Goal: Information Seeking & Learning: Find contact information

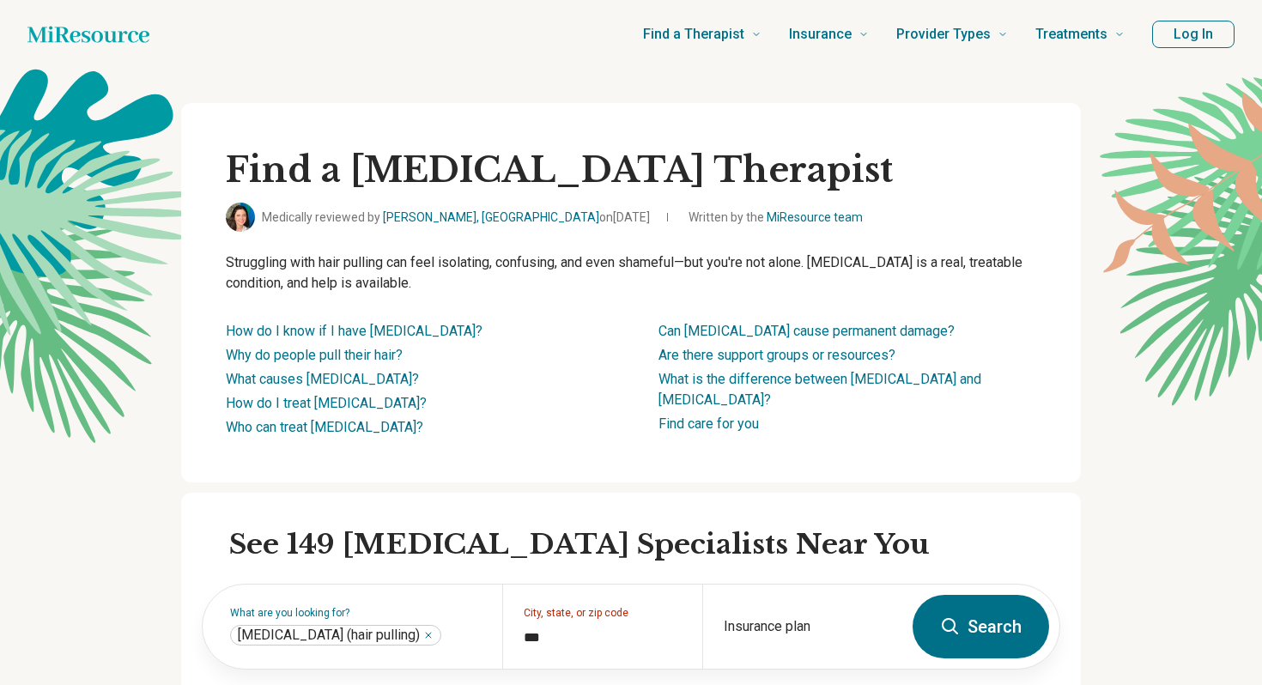
scroll to position [332, 0]
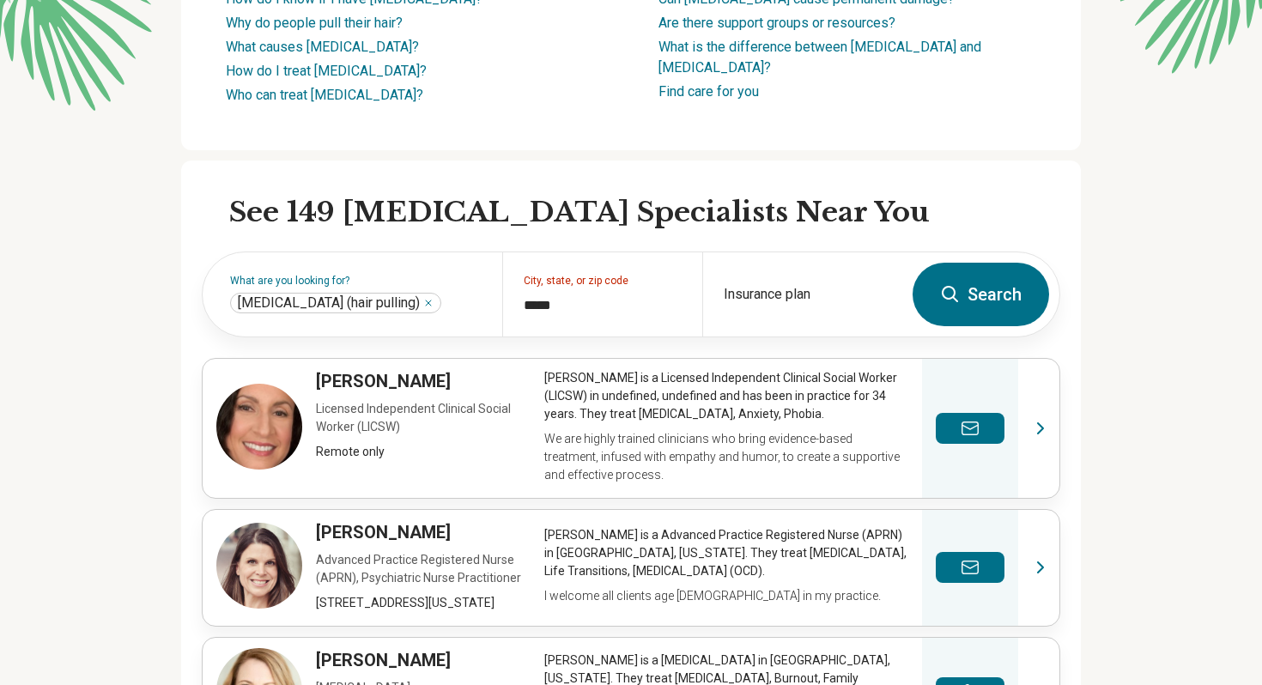
type input "*****"
click at [989, 303] on button "Search" at bounding box center [981, 295] width 137 height 64
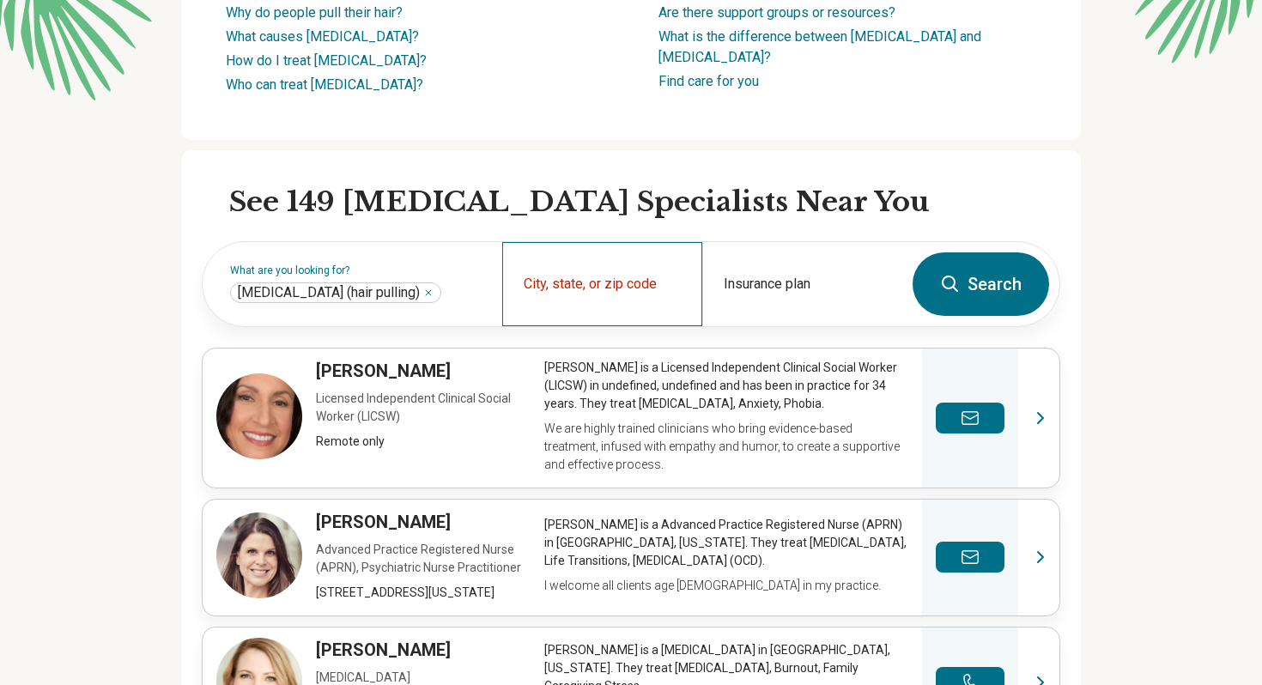
click at [593, 277] on div "City, state, or zip code" at bounding box center [602, 284] width 200 height 84
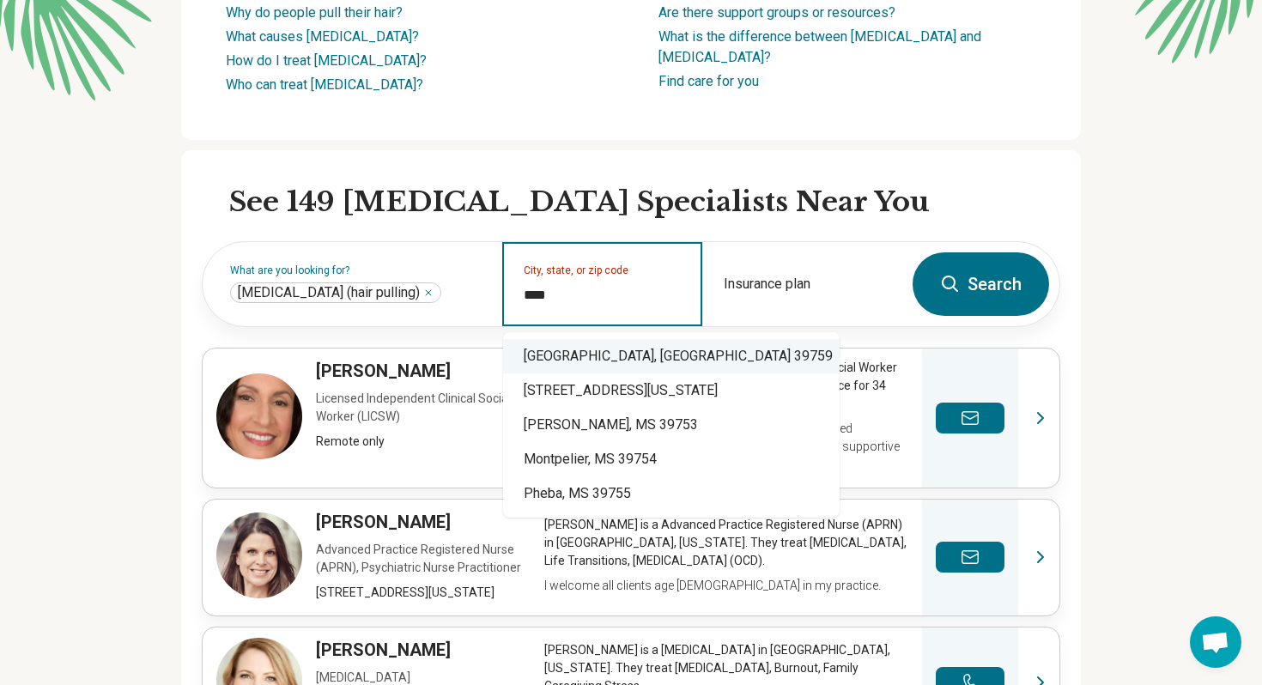
click at [637, 355] on div "[GEOGRAPHIC_DATA], [GEOGRAPHIC_DATA] 39759" at bounding box center [671, 356] width 337 height 34
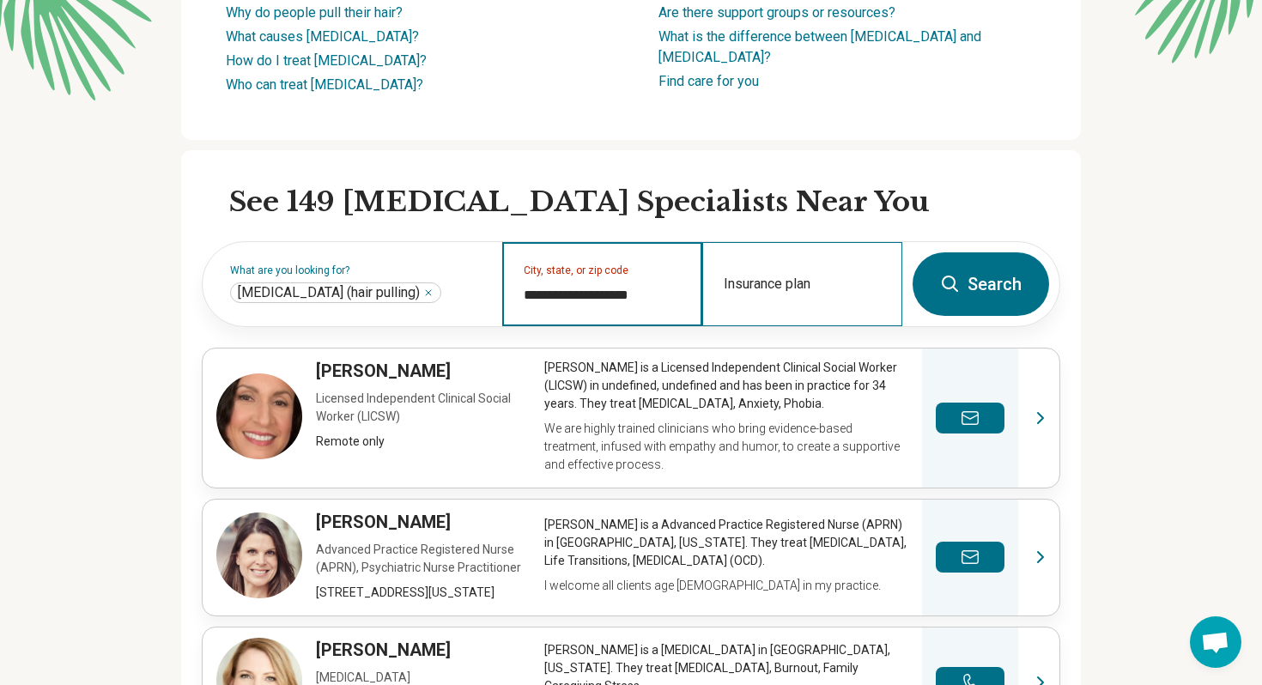
type input "**********"
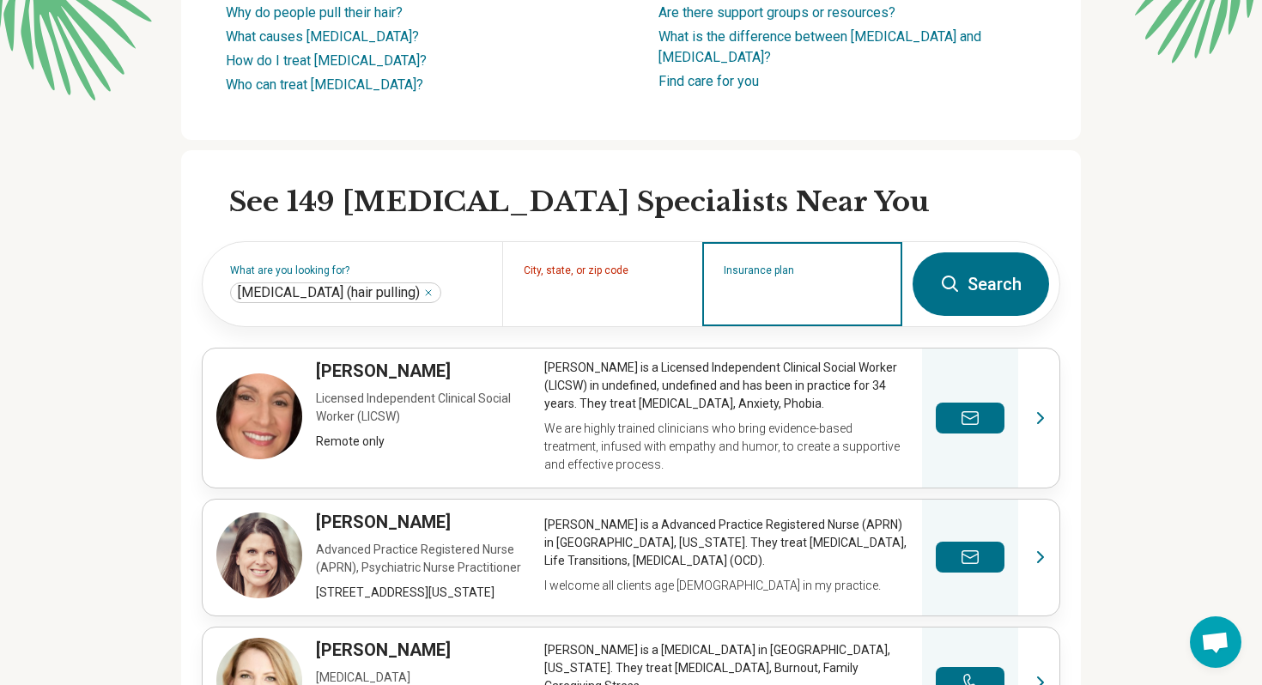
click at [792, 288] on input "Insurance plan" at bounding box center [803, 295] width 158 height 21
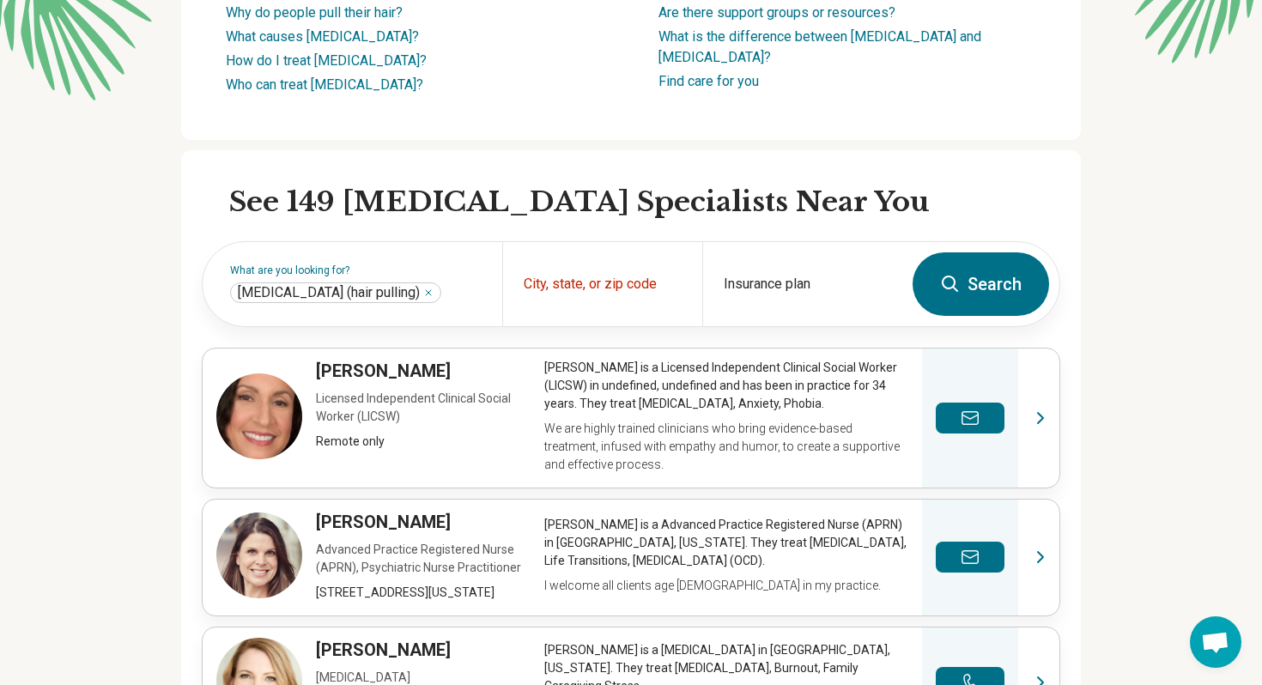
click at [934, 276] on button "Search" at bounding box center [981, 284] width 137 height 64
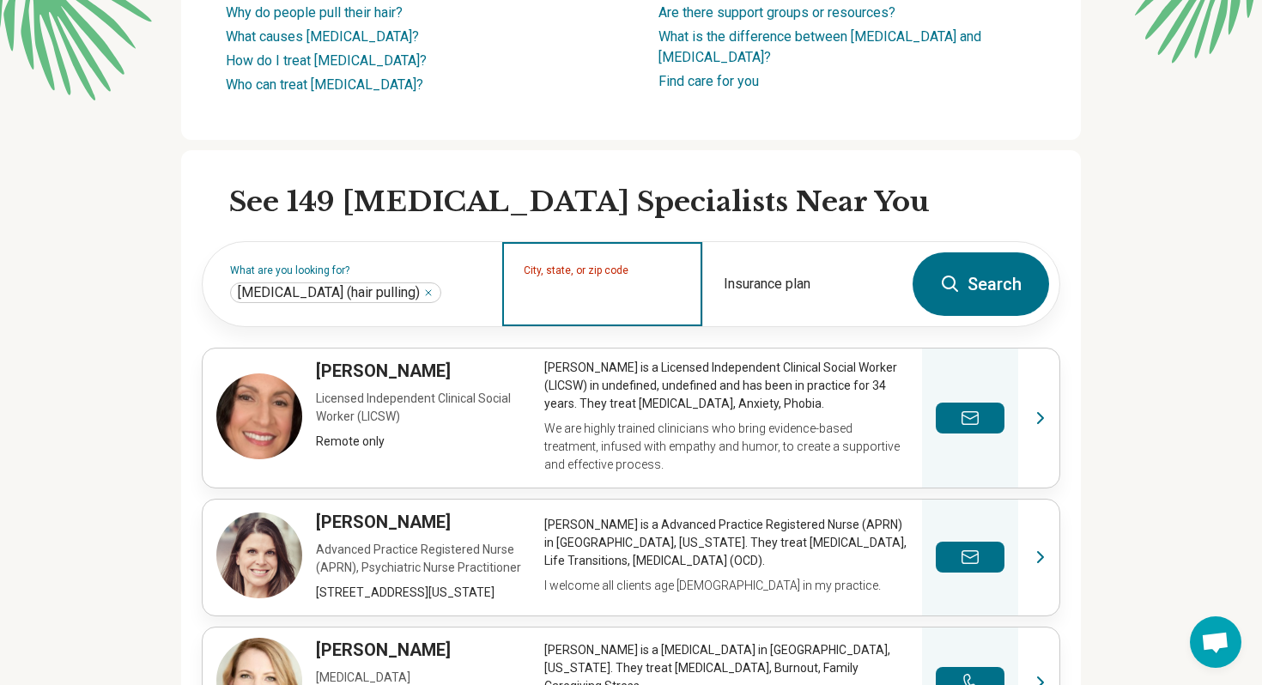
click at [640, 285] on input "City, state, or zip code" at bounding box center [603, 295] width 158 height 21
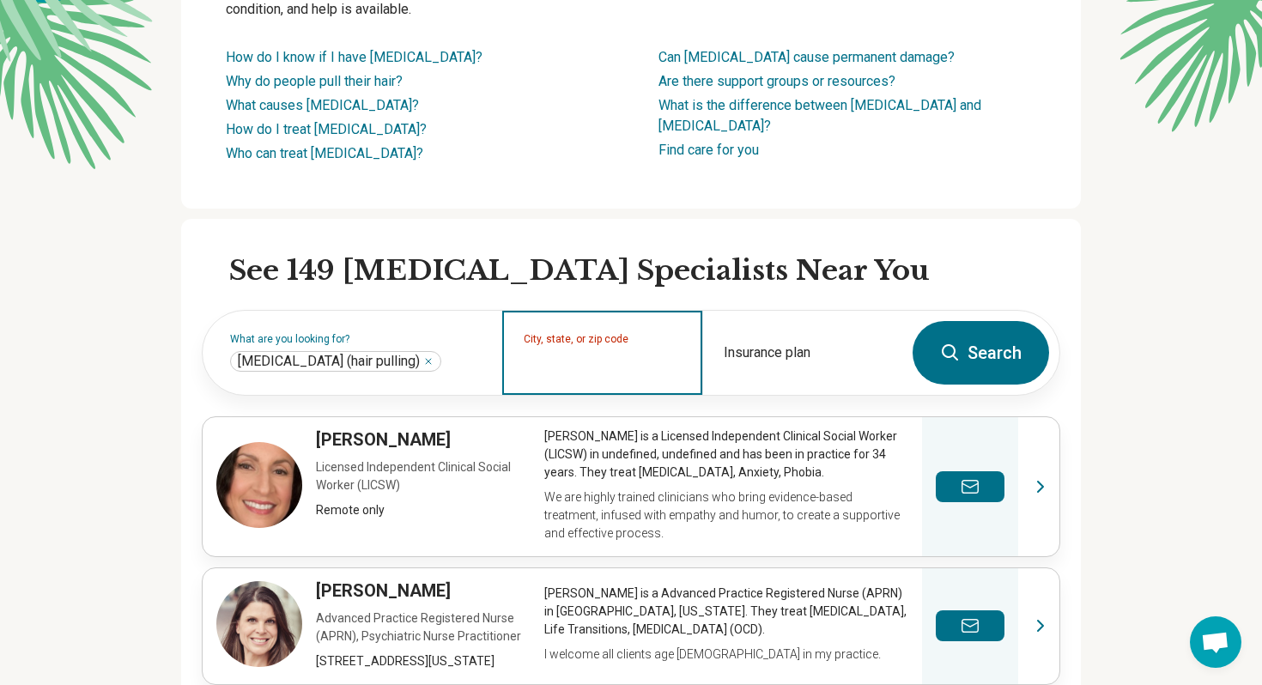
scroll to position [276, 0]
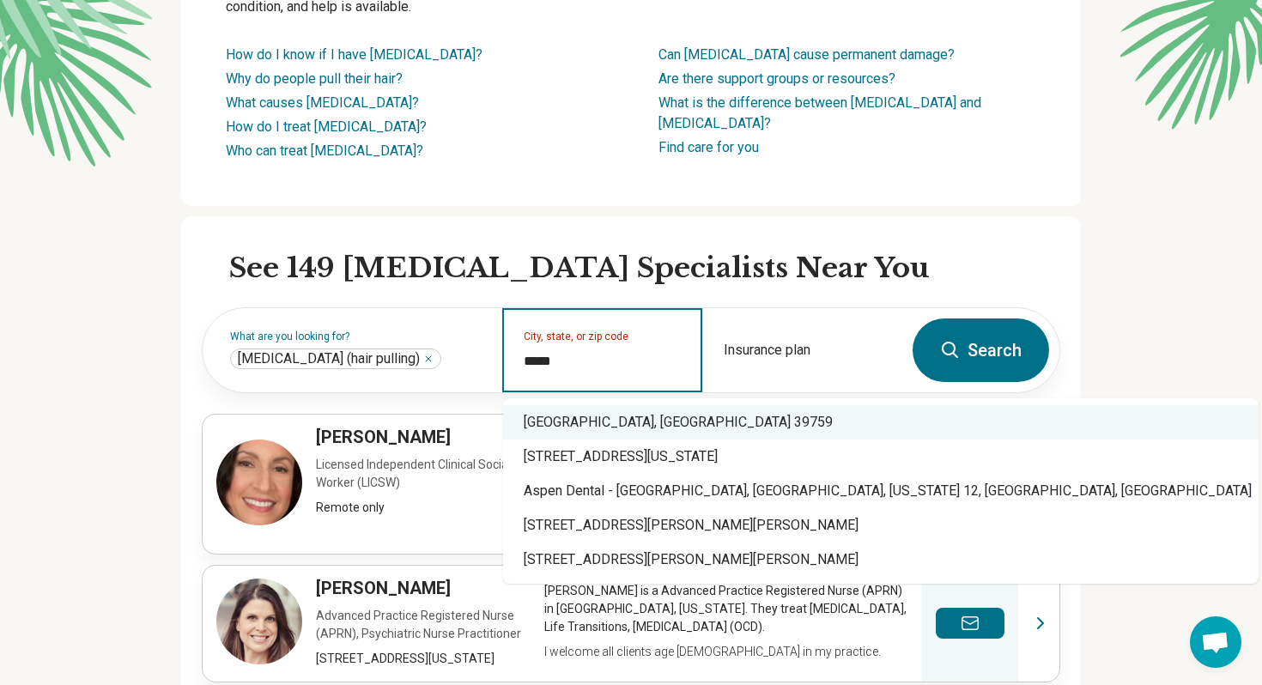
click at [586, 428] on div "[GEOGRAPHIC_DATA], [GEOGRAPHIC_DATA] 39759" at bounding box center [881, 422] width 756 height 34
type input "**********"
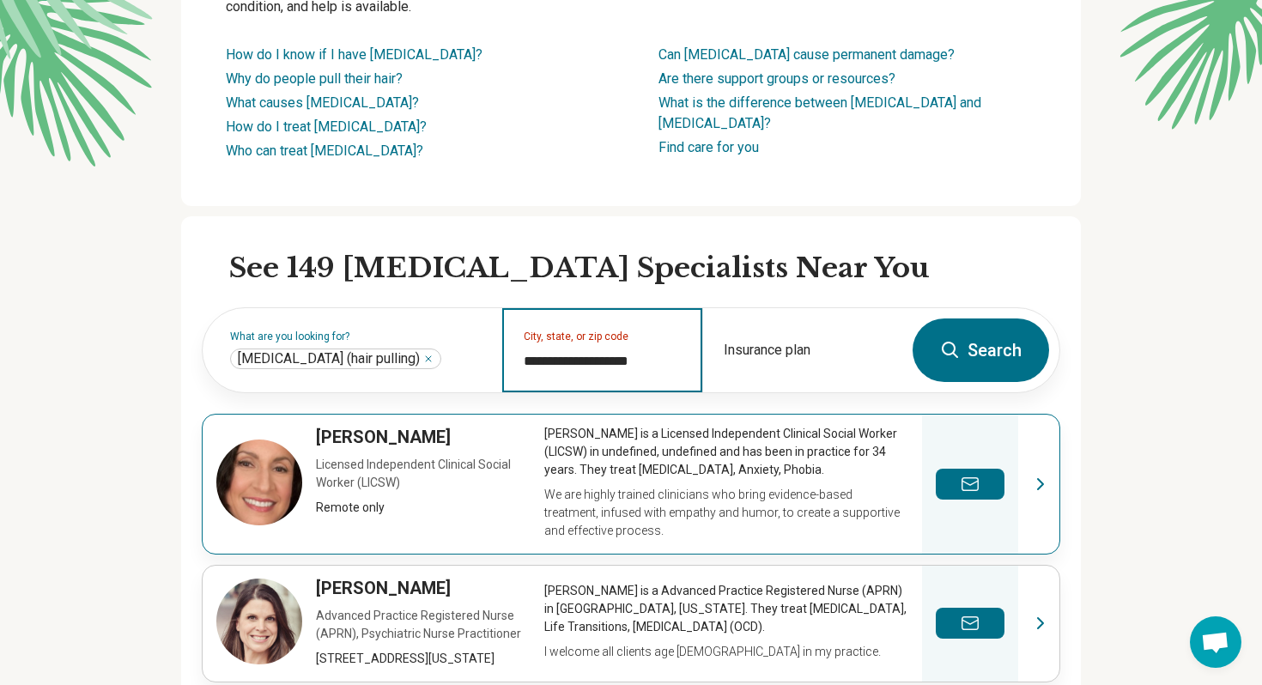
click at [913, 319] on button "Search" at bounding box center [981, 351] width 137 height 64
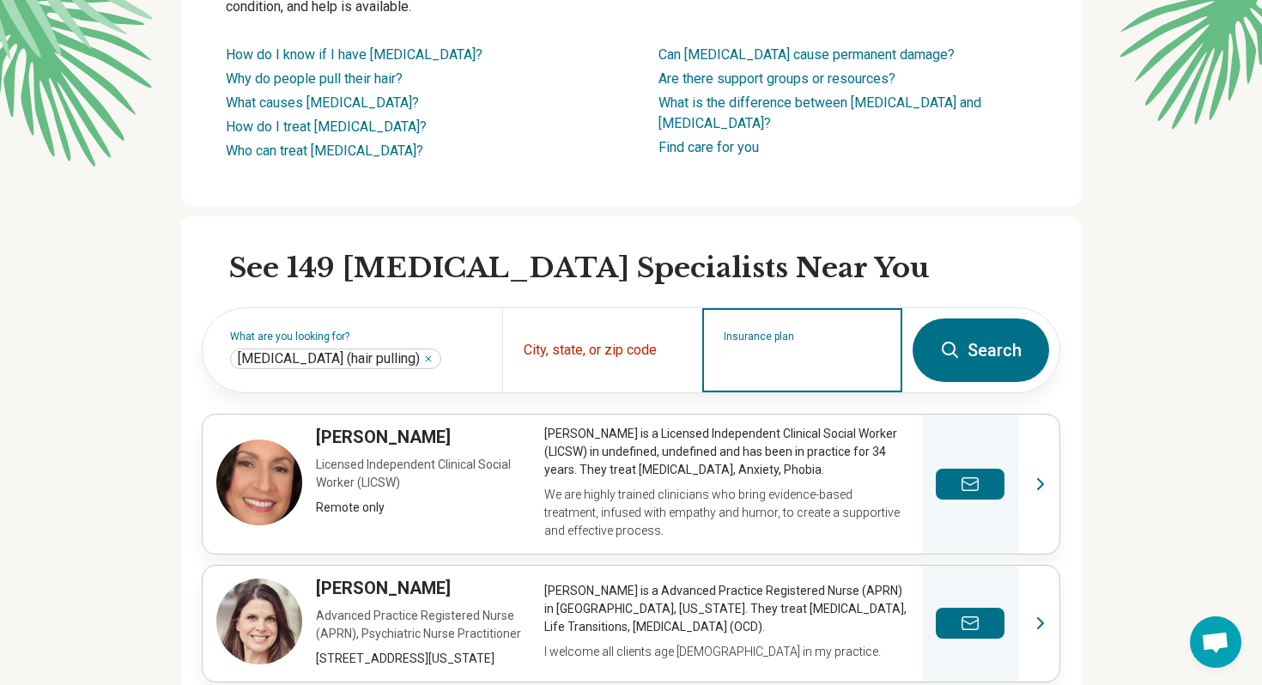
click at [782, 366] on input "Insurance plan" at bounding box center [803, 361] width 158 height 21
click at [923, 355] on button "Search" at bounding box center [981, 351] width 137 height 64
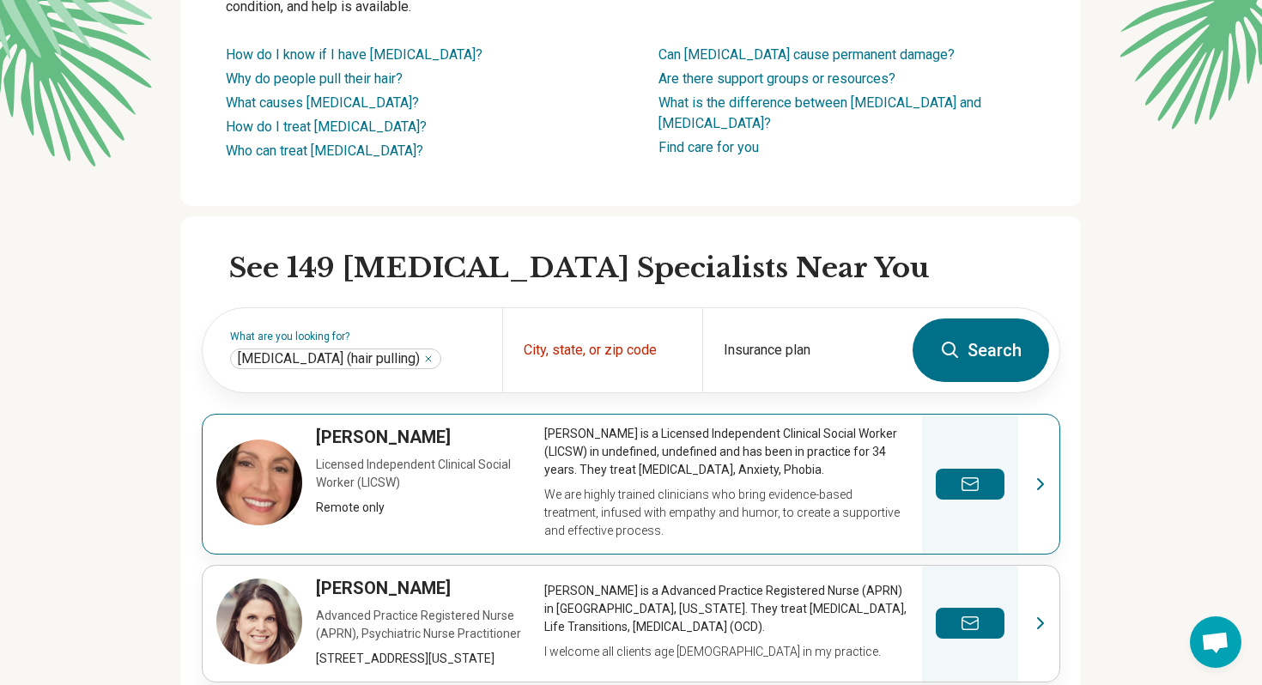
drag, startPoint x: 410, startPoint y: 441, endPoint x: 385, endPoint y: 425, distance: 29.8
click at [410, 441] on link "View profile" at bounding box center [631, 484] width 857 height 139
